Goal: Check status: Check status

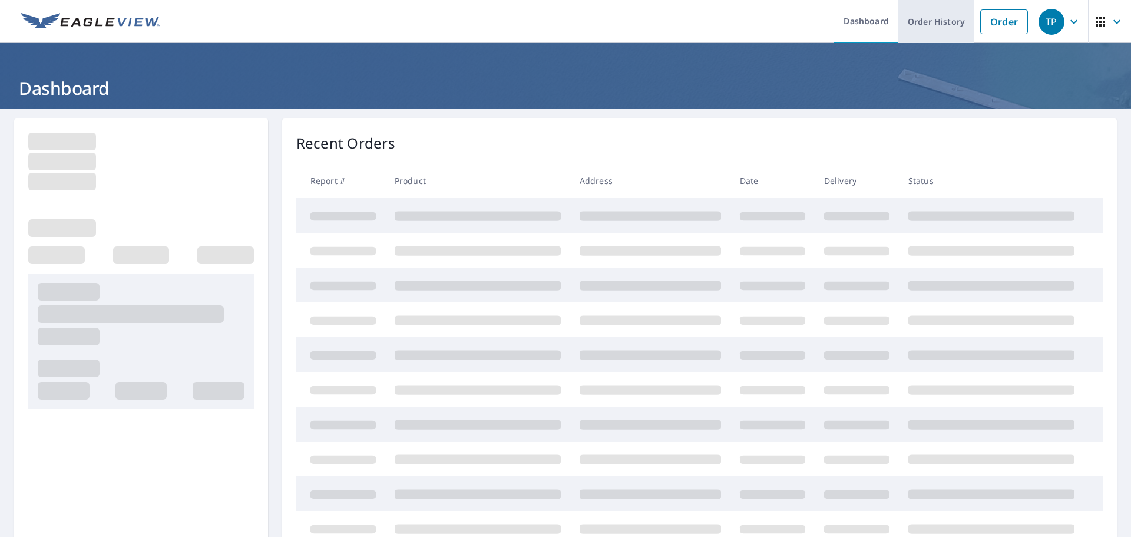
click at [905, 15] on link "Order History" at bounding box center [937, 21] width 76 height 43
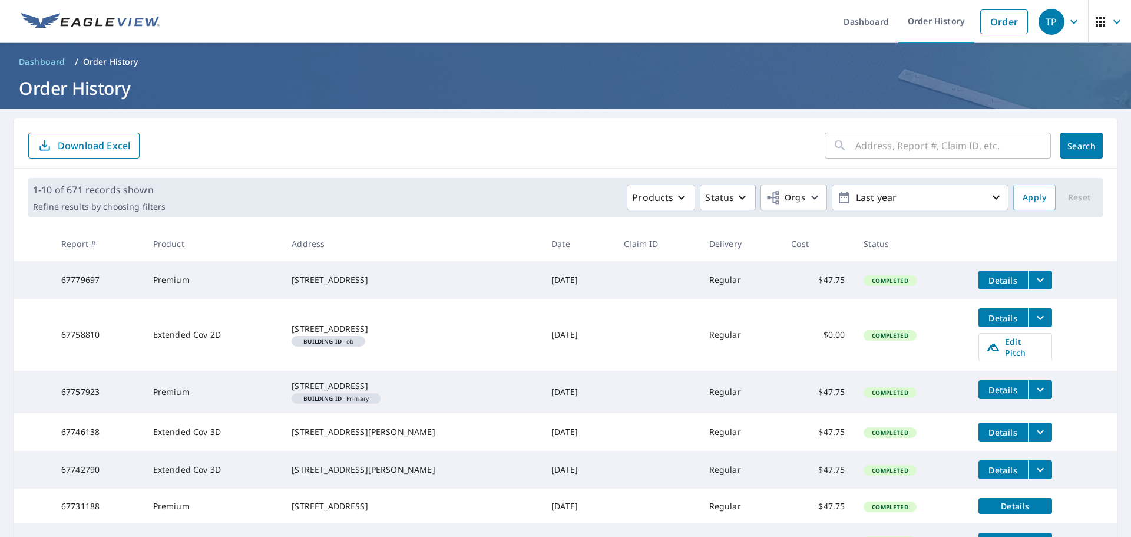
click at [962, 150] on input "text" at bounding box center [954, 145] width 196 height 33
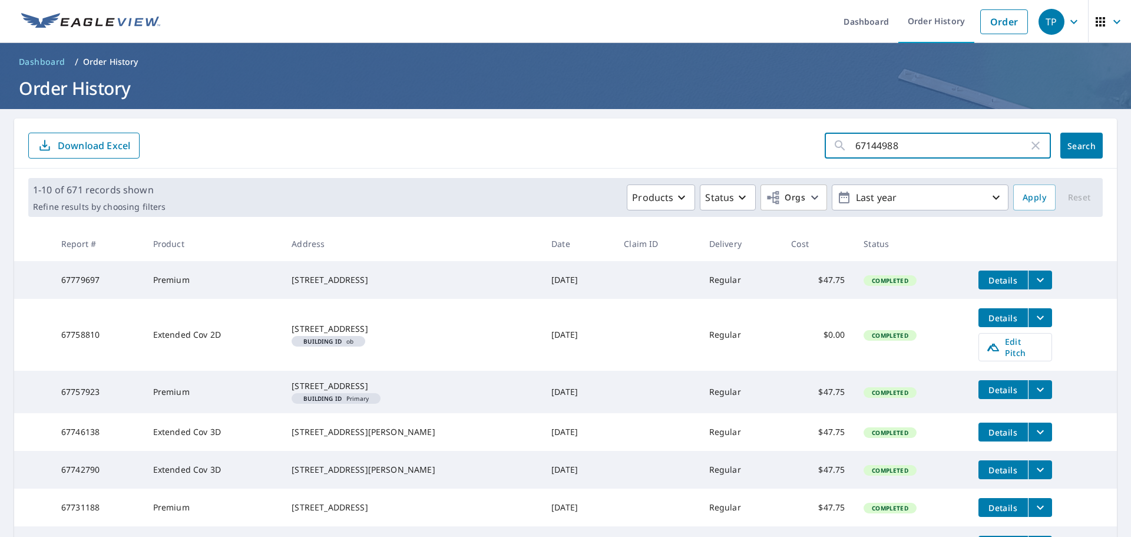
type input "67144988"
click at [1084, 150] on span "Search" at bounding box center [1082, 145] width 24 height 11
